Goal: Task Accomplishment & Management: Use online tool/utility

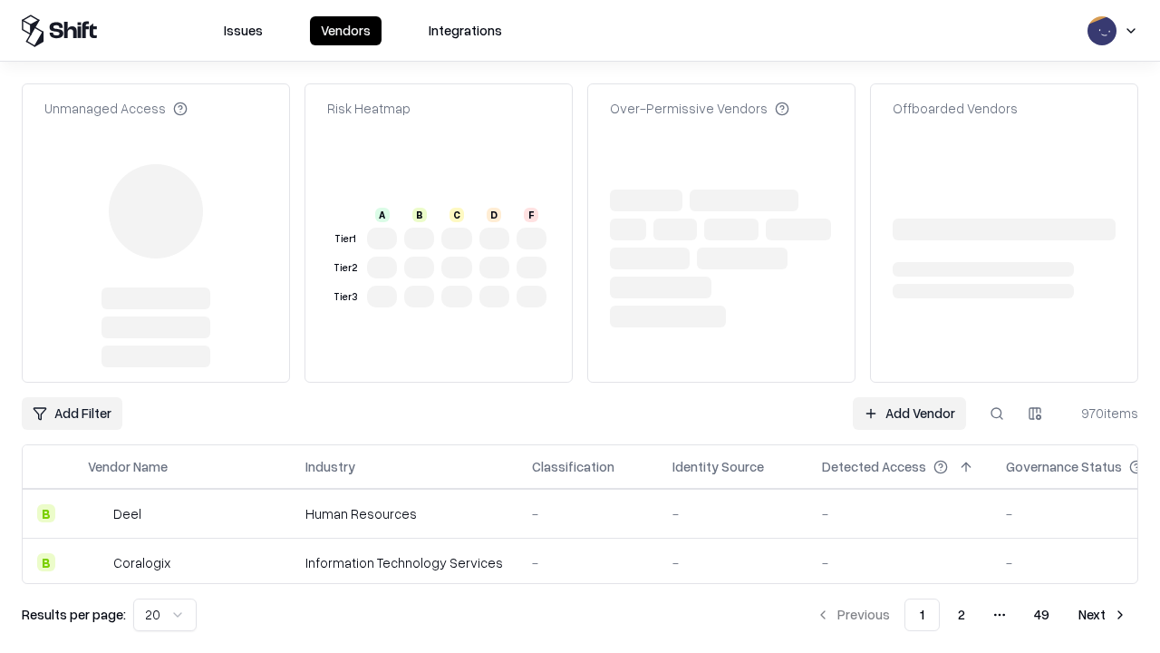
click at [909, 397] on link "Add Vendor" at bounding box center [909, 413] width 113 height 33
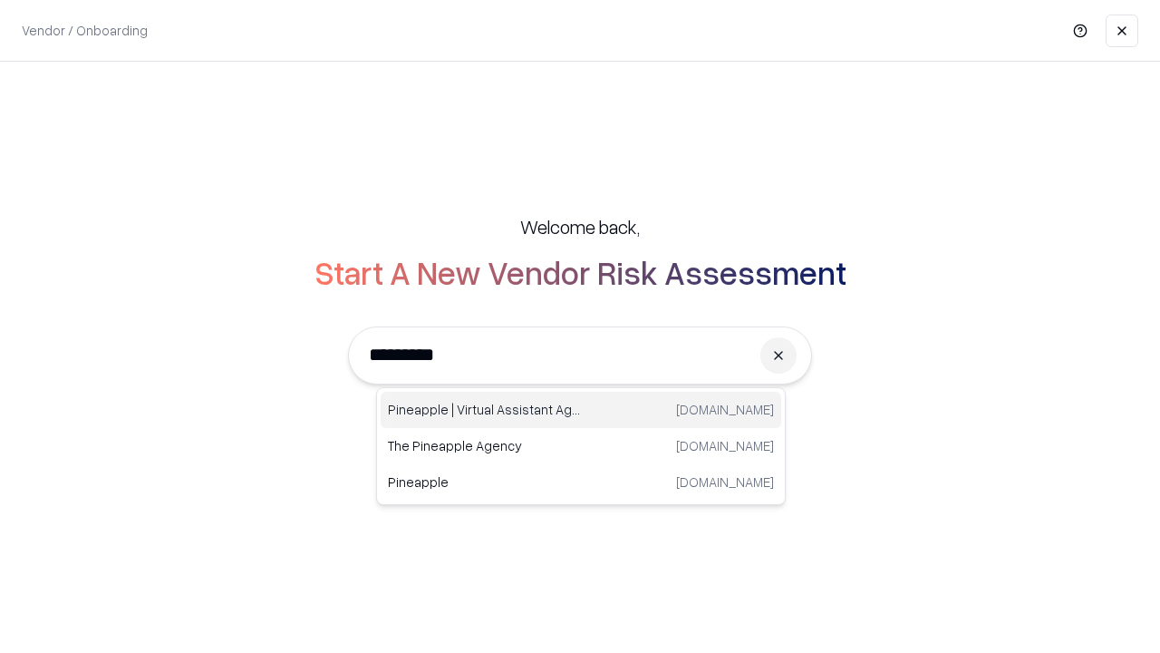
click at [581, 410] on div "Pineapple | Virtual Assistant Agency [DOMAIN_NAME]" at bounding box center [581, 410] width 401 height 36
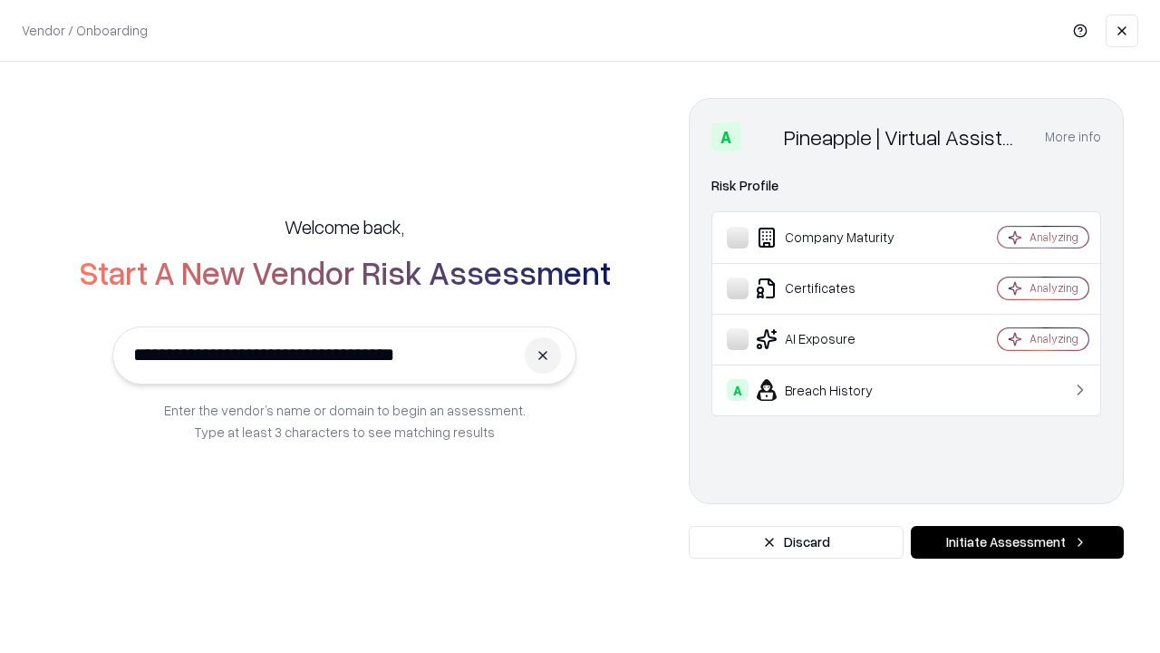
type input "**********"
click at [1017, 542] on button "Initiate Assessment" at bounding box center [1017, 542] width 213 height 33
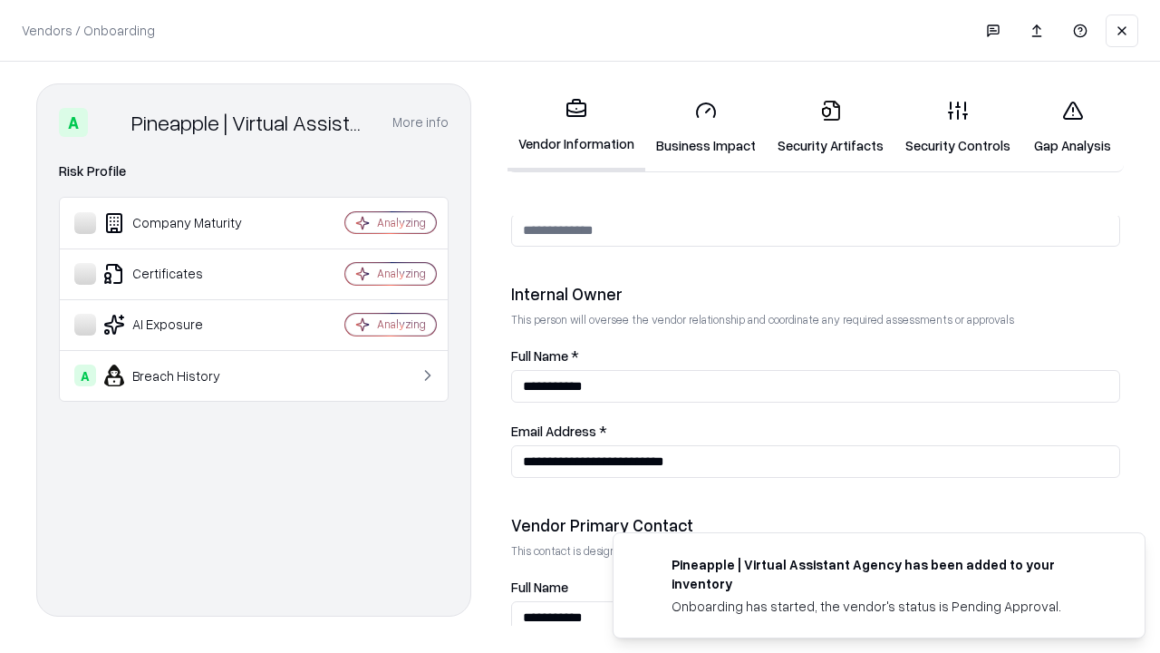
scroll to position [939, 0]
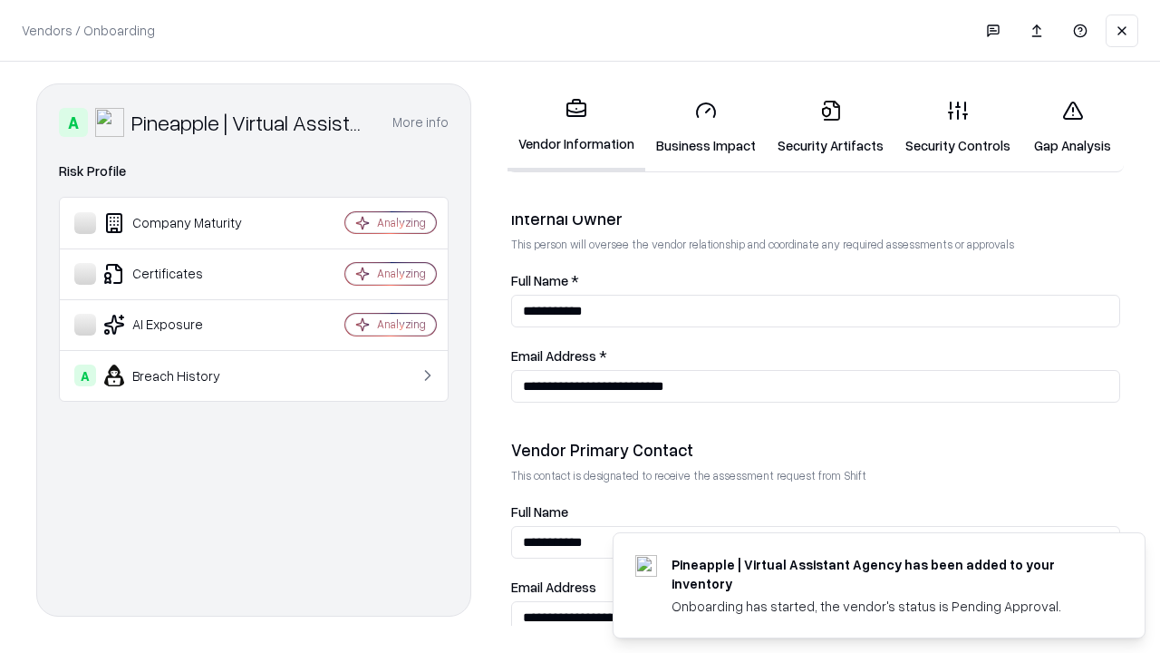
click at [706, 127] on link "Business Impact" at bounding box center [705, 127] width 121 height 84
click at [1072, 127] on link "Gap Analysis" at bounding box center [1072, 127] width 102 height 84
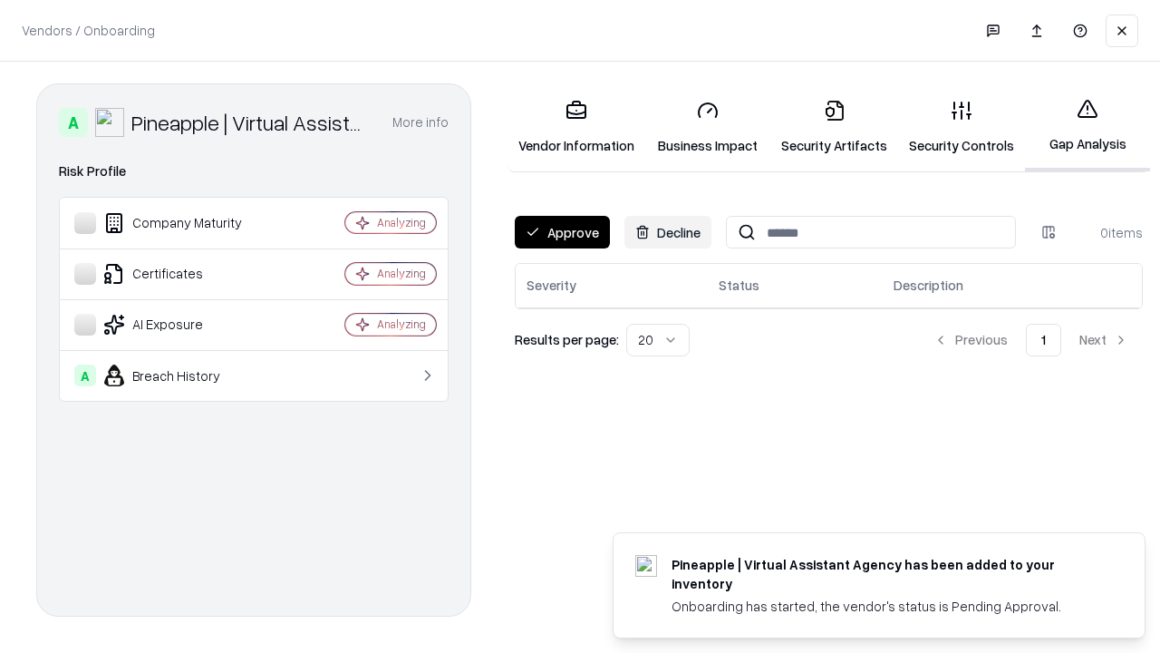
click at [562, 232] on button "Approve" at bounding box center [562, 232] width 95 height 33
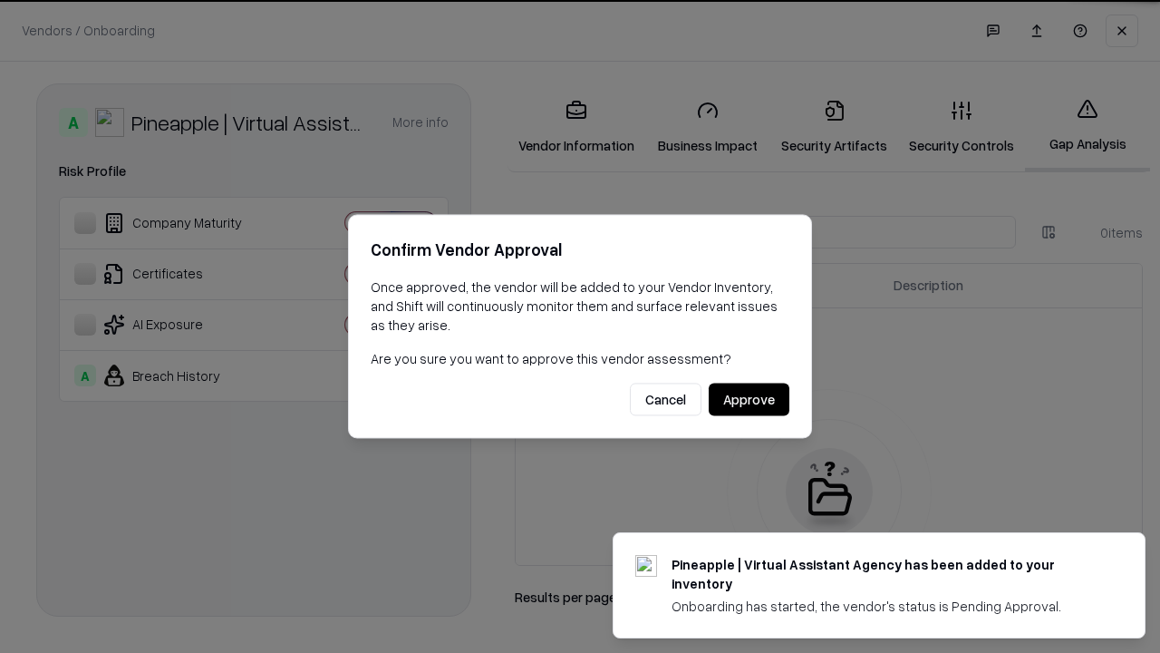
click at [749, 399] on button "Approve" at bounding box center [749, 399] width 81 height 33
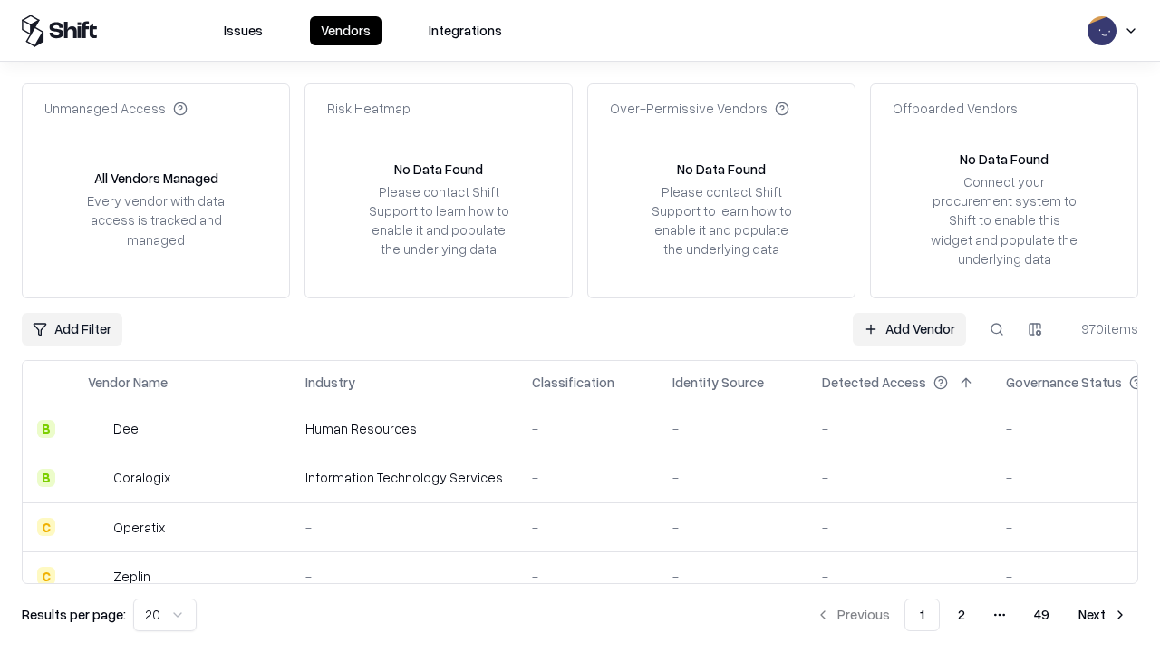
type input "**********"
click at [909, 328] on link "Add Vendor" at bounding box center [909, 329] width 113 height 33
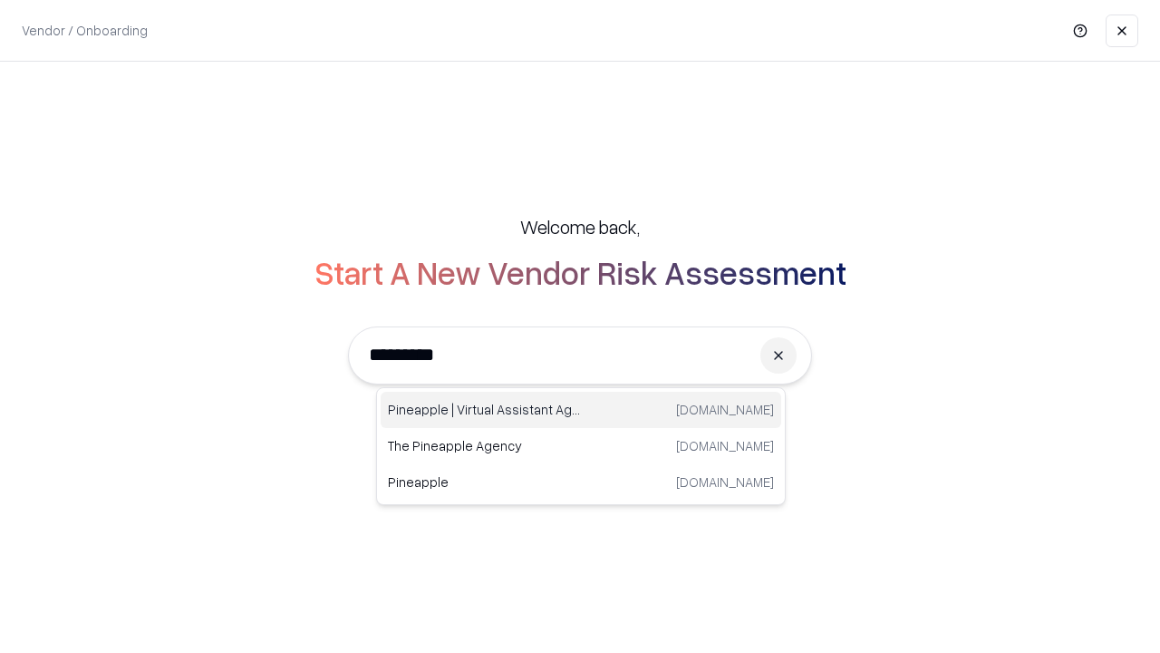
click at [581, 410] on div "Pineapple | Virtual Assistant Agency [DOMAIN_NAME]" at bounding box center [581, 410] width 401 height 36
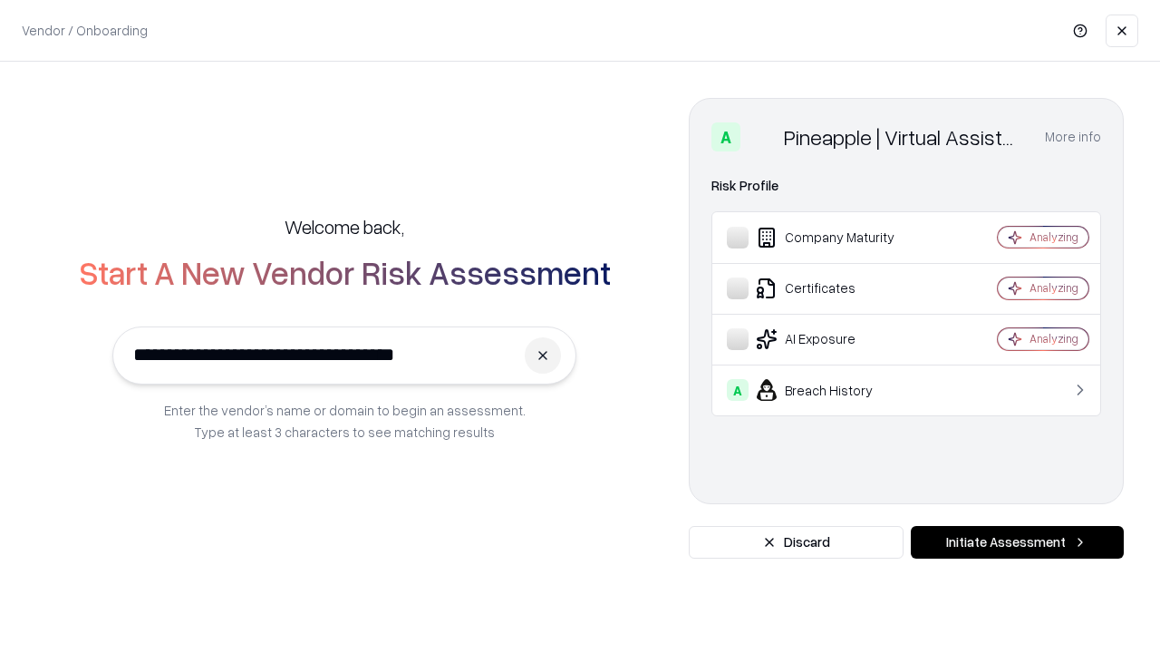
type input "**********"
click at [1017, 542] on button "Initiate Assessment" at bounding box center [1017, 542] width 213 height 33
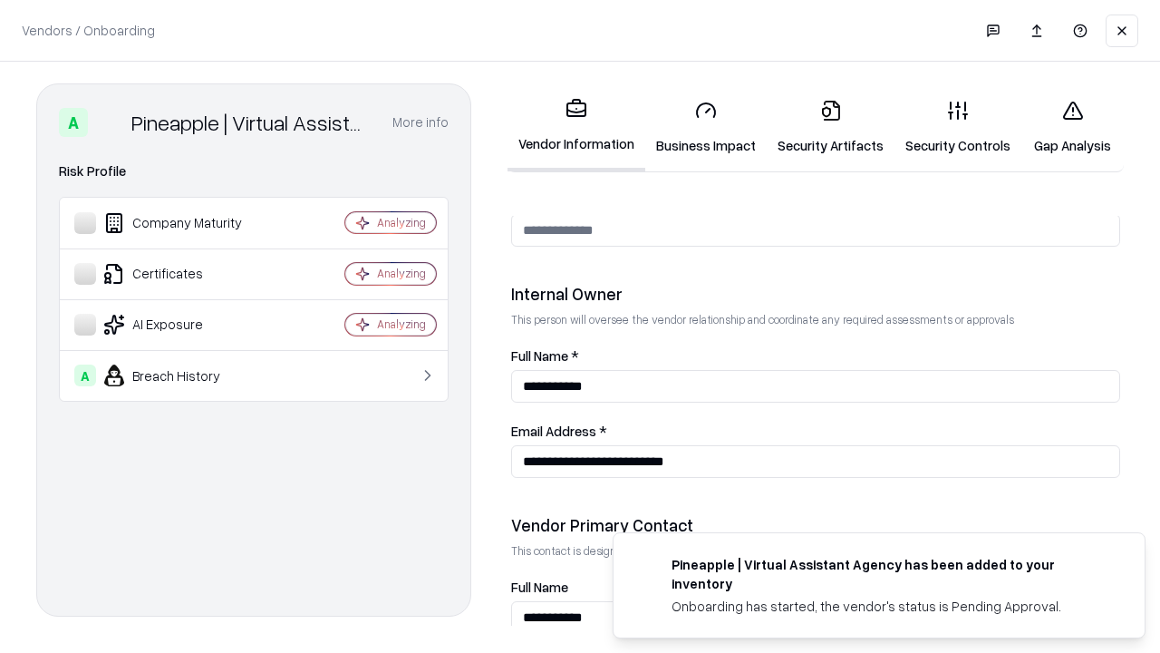
scroll to position [939, 0]
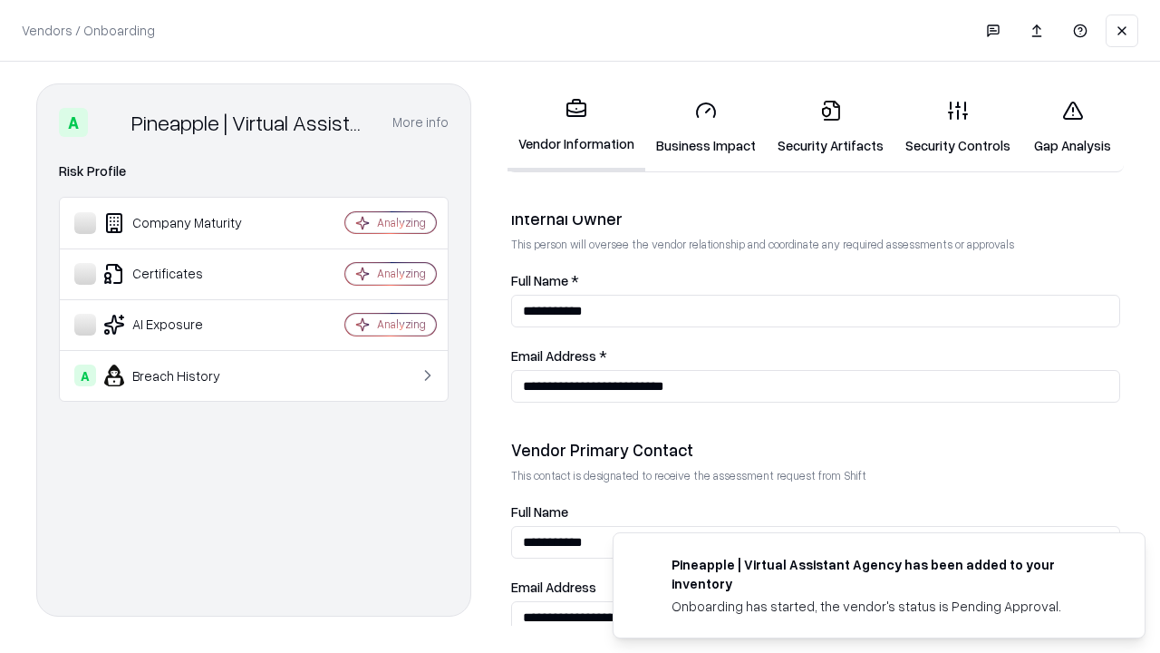
click at [1072, 127] on link "Gap Analysis" at bounding box center [1072, 127] width 102 height 84
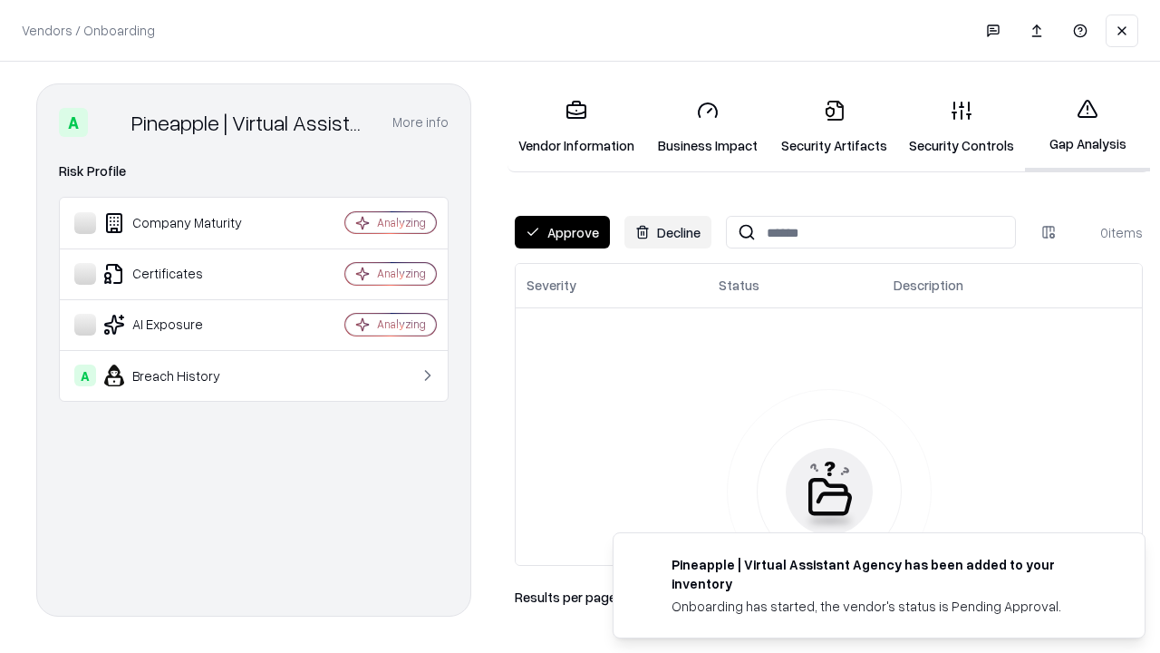
click at [562, 232] on button "Approve" at bounding box center [562, 232] width 95 height 33
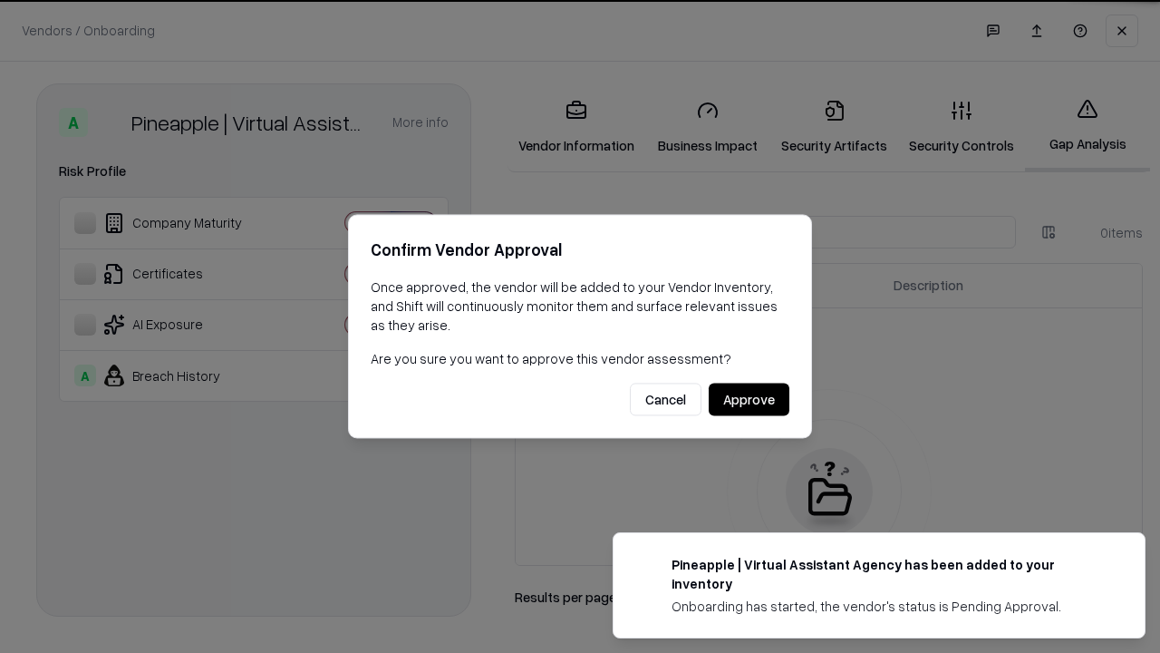
click at [749, 399] on button "Approve" at bounding box center [749, 399] width 81 height 33
